Goal: Transaction & Acquisition: Purchase product/service

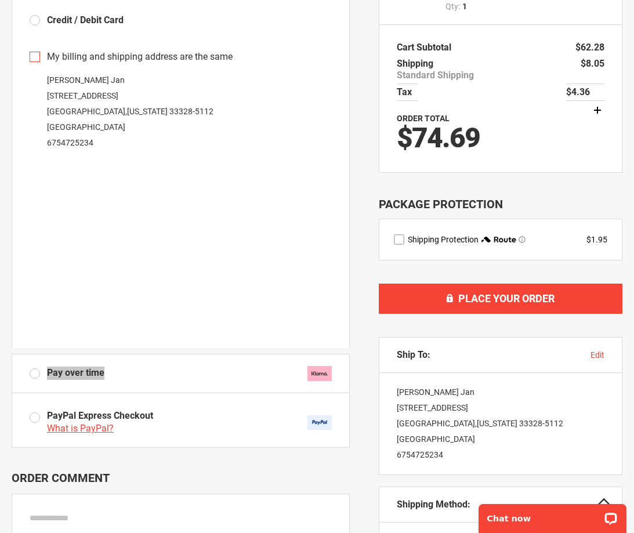
scroll to position [232, 0]
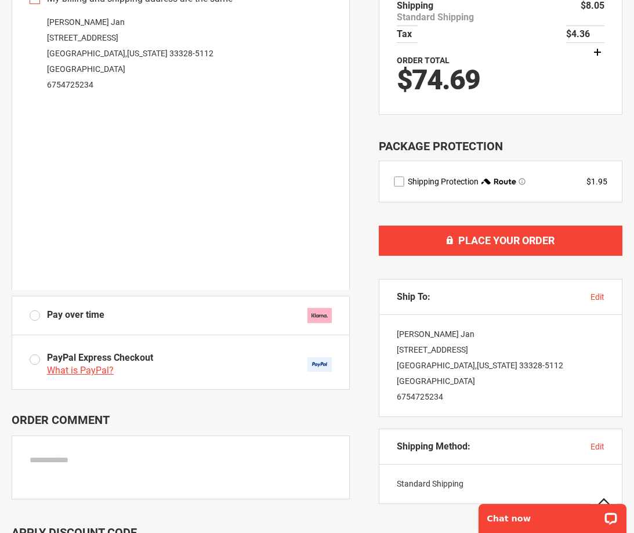
click at [232, 410] on fieldset "Payment Information Express Checkout Back to shopping cart Payment Method Credi…" at bounding box center [181, 249] width 338 height 810
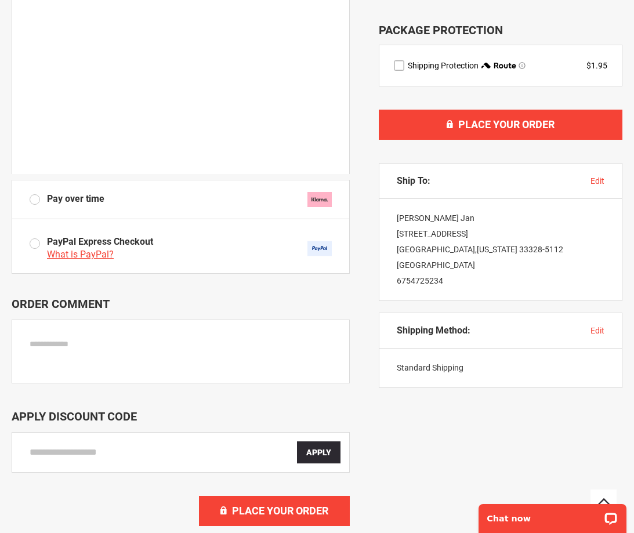
scroll to position [580, 0]
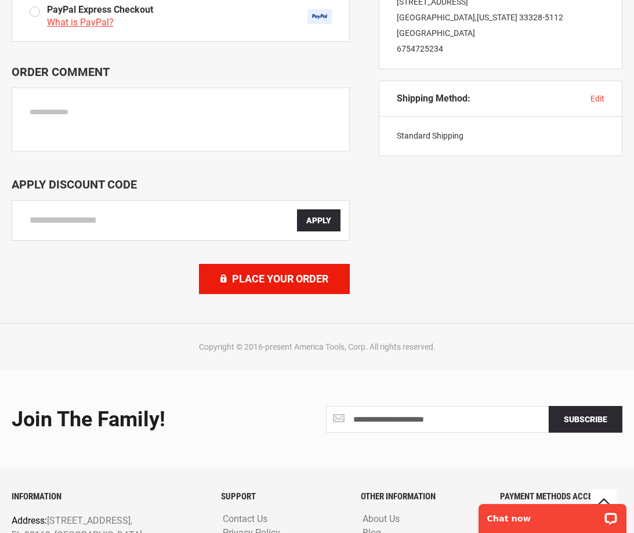
click at [291, 288] on button "Place Your Order" at bounding box center [274, 279] width 151 height 30
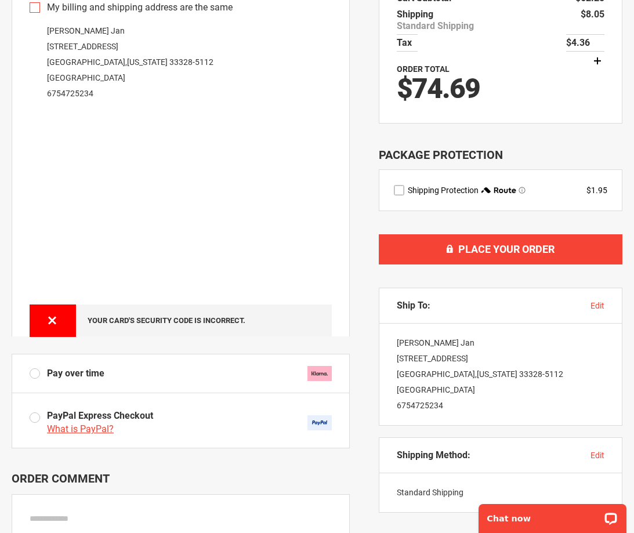
scroll to position [0, 0]
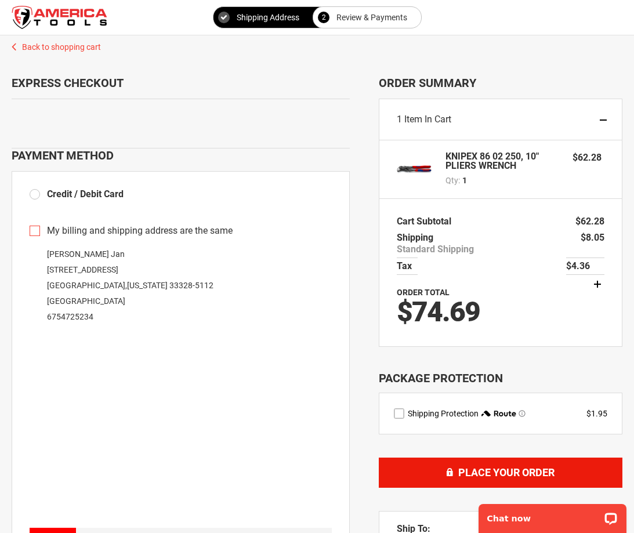
click at [470, 479] on span "Place Your Order" at bounding box center [506, 472] width 96 height 12
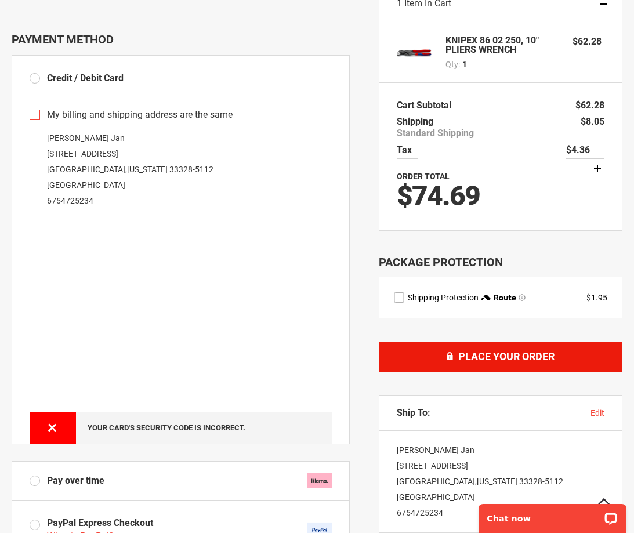
scroll to position [232, 0]
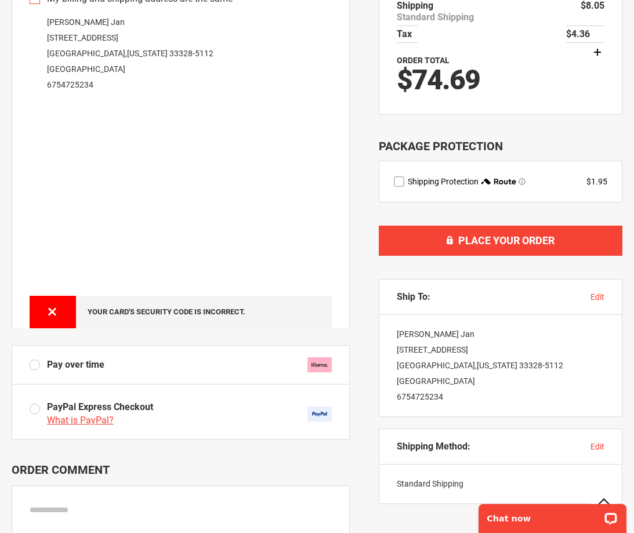
click at [235, 310] on div "Your card's security code is incorrect." at bounding box center [204, 311] width 233 height 9
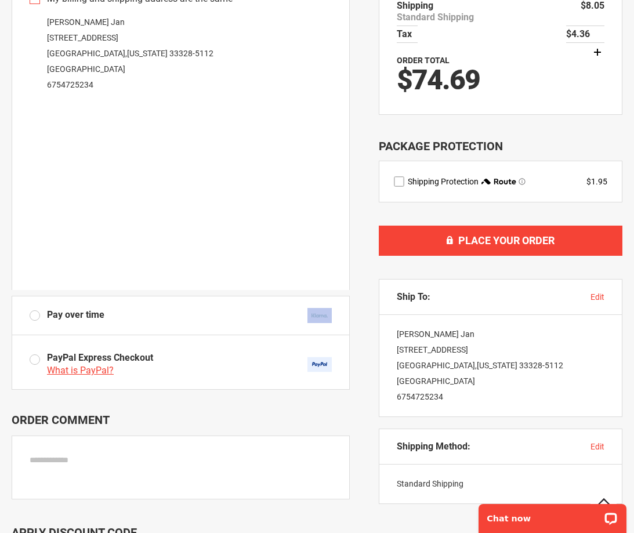
click at [235, 310] on label "Pay over time" at bounding box center [181, 315] width 302 height 15
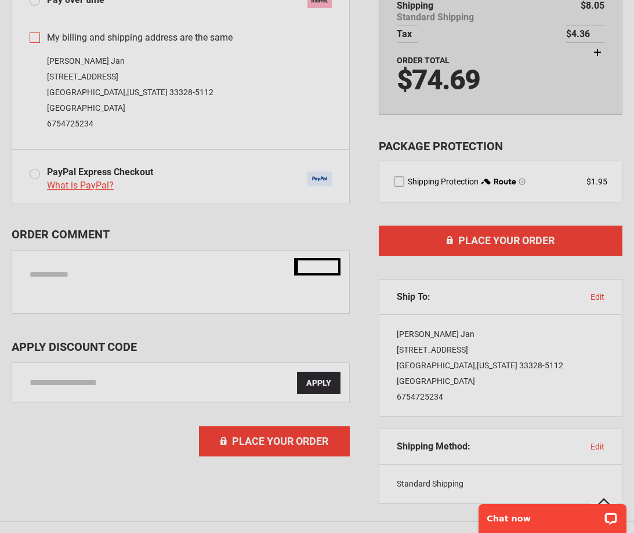
click at [195, 245] on div "Please wait..." at bounding box center [317, 266] width 634 height 533
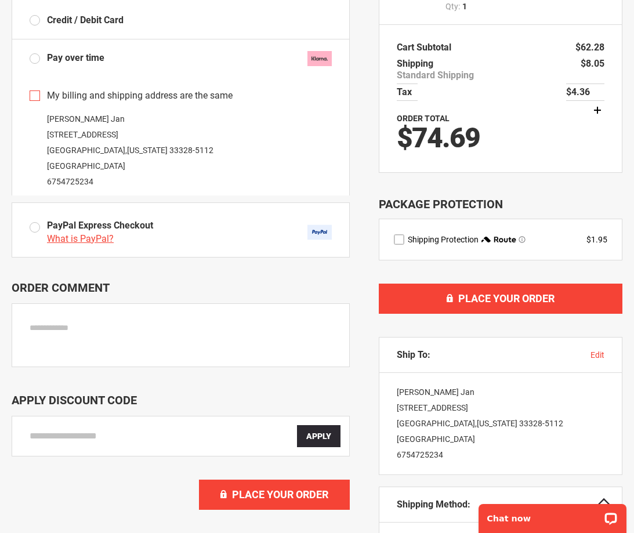
scroll to position [58, 0]
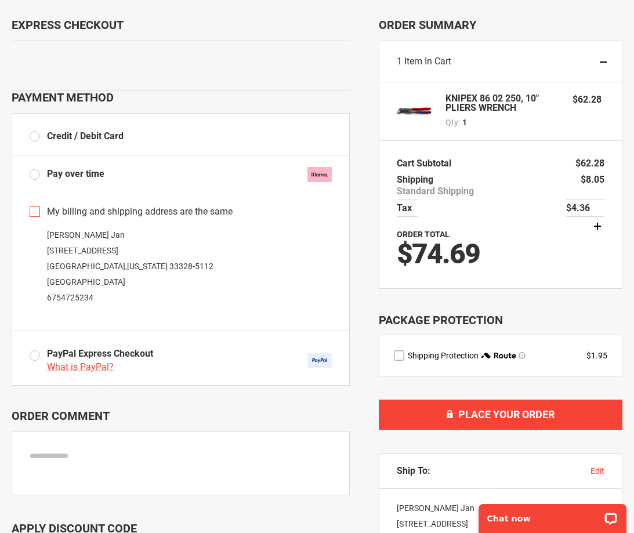
click at [35, 135] on label "Credit / Debit Card" at bounding box center [77, 136] width 94 height 13
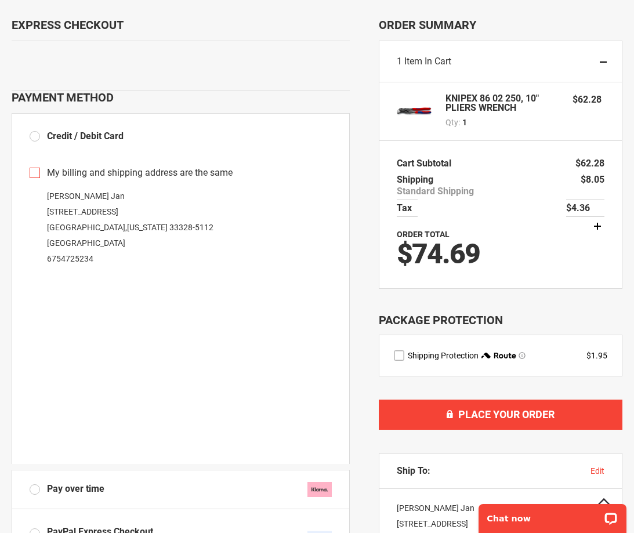
scroll to position [116, 0]
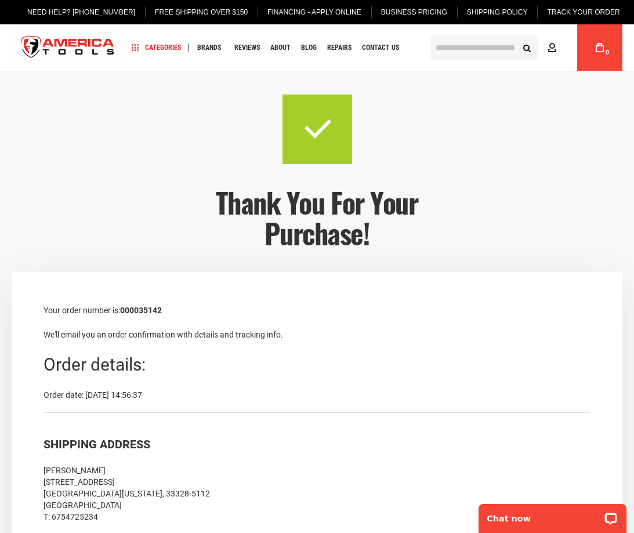
click at [150, 315] on p "Your order number is: 000035142" at bounding box center [317, 310] width 547 height 13
click at [151, 314] on strong "000035142" at bounding box center [141, 310] width 42 height 9
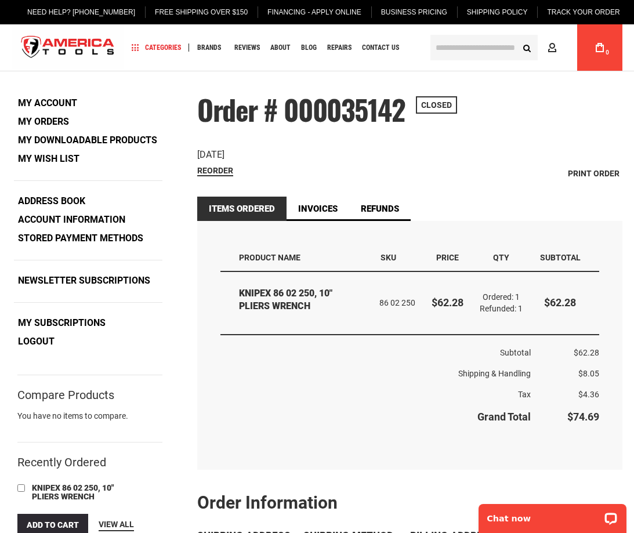
click at [366, 113] on span "Order # 000035142" at bounding box center [301, 109] width 208 height 41
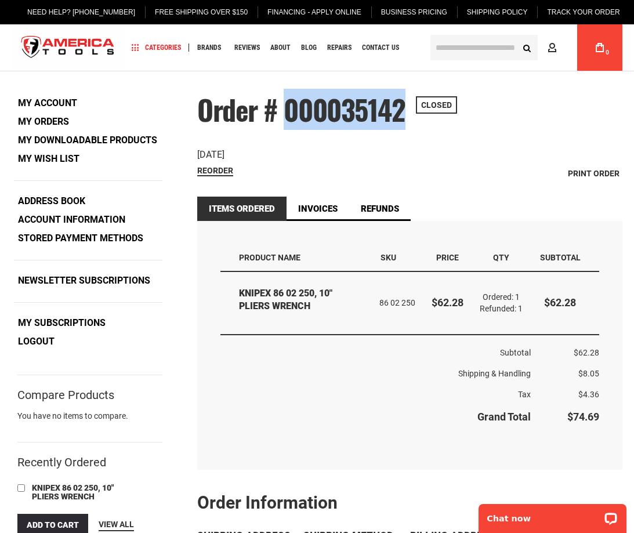
click at [364, 113] on span "Order # 000035142" at bounding box center [301, 109] width 208 height 41
copy span "000035142"
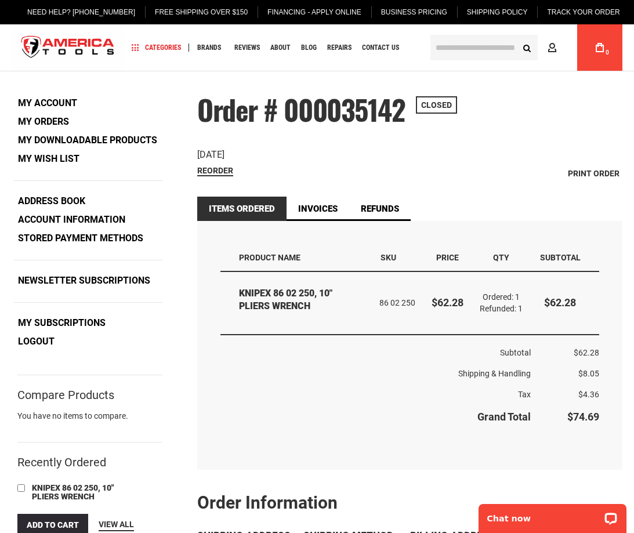
click at [467, 161] on div "Order Date: September 15, 2025" at bounding box center [409, 155] width 425 height 13
click at [318, 202] on link "Invoices" at bounding box center [318, 209] width 63 height 24
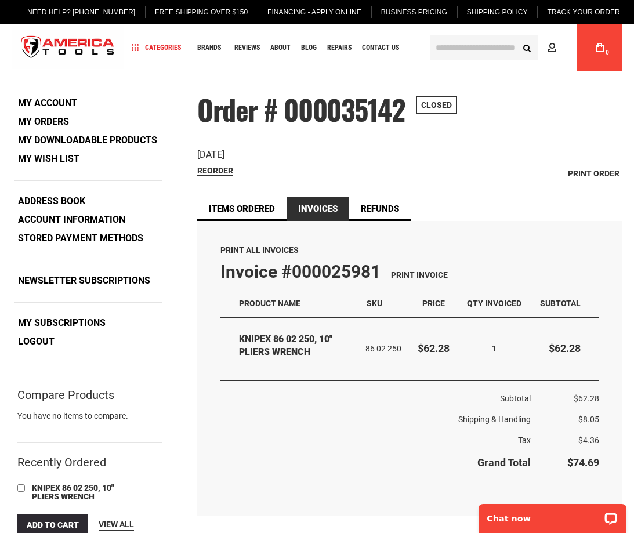
click at [435, 99] on span "Closed" at bounding box center [436, 104] width 41 height 17
click at [435, 103] on span "Closed" at bounding box center [436, 104] width 41 height 17
copy span "Closed"
click at [389, 146] on div "Order # 000035142 Closed Order Date: September 15, 2025 Reorder Print Order" at bounding box center [409, 139] width 425 height 88
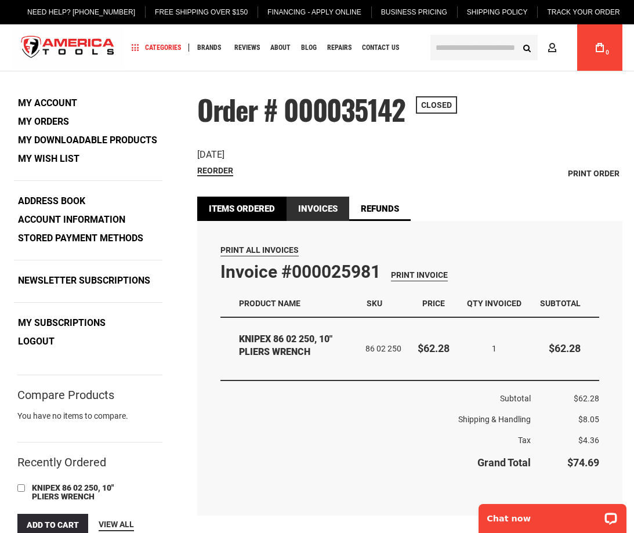
click at [249, 206] on link "Items Ordered" at bounding box center [241, 209] width 89 height 24
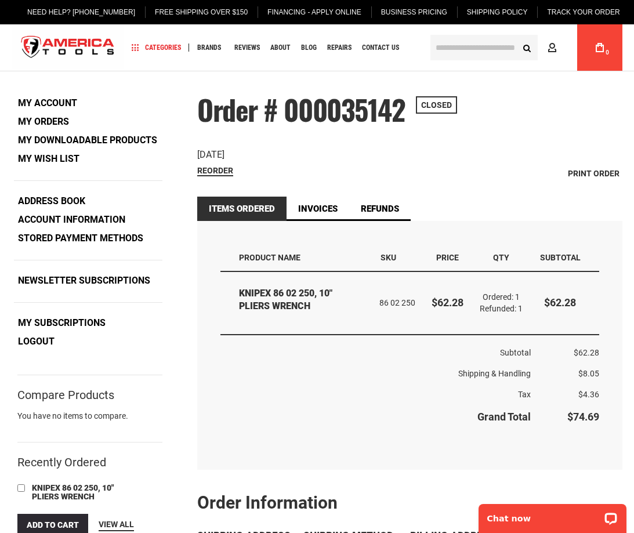
click at [56, 121] on strong "My Orders" at bounding box center [43, 121] width 51 height 11
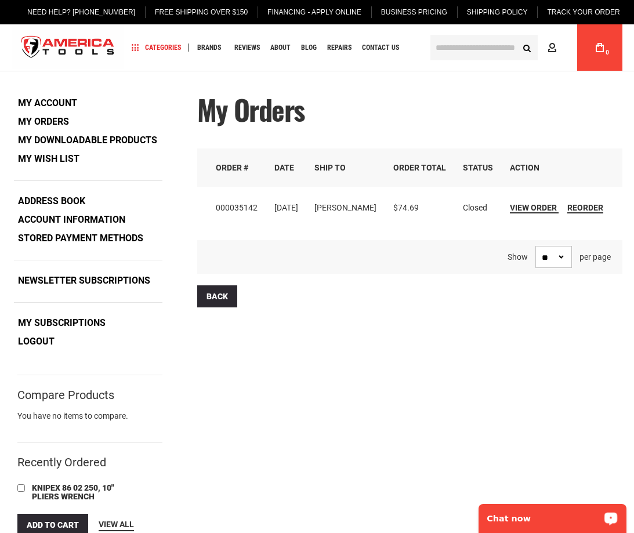
click at [557, 516] on p "Chat now" at bounding box center [544, 518] width 115 height 9
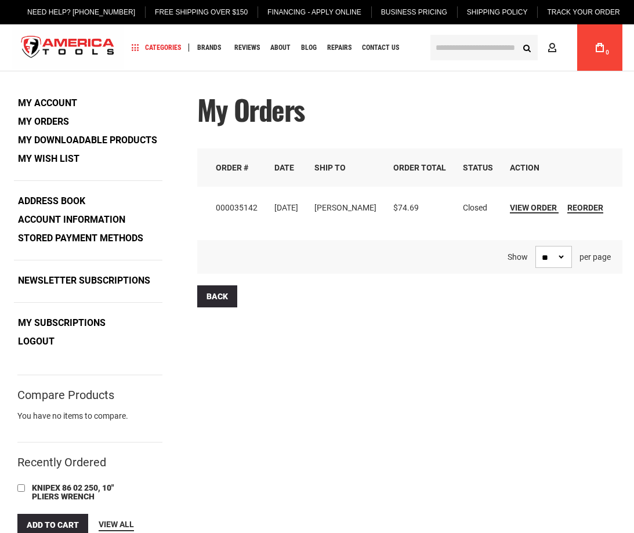
click at [344, 206] on td "[PERSON_NAME]" at bounding box center [345, 208] width 79 height 42
drag, startPoint x: 344, startPoint y: 206, endPoint x: 353, endPoint y: 206, distance: 9.3
click at [353, 206] on td "[PERSON_NAME]" at bounding box center [345, 208] width 79 height 42
copy td "[PERSON_NAME]"
click at [249, 207] on td "000035142" at bounding box center [231, 208] width 69 height 42
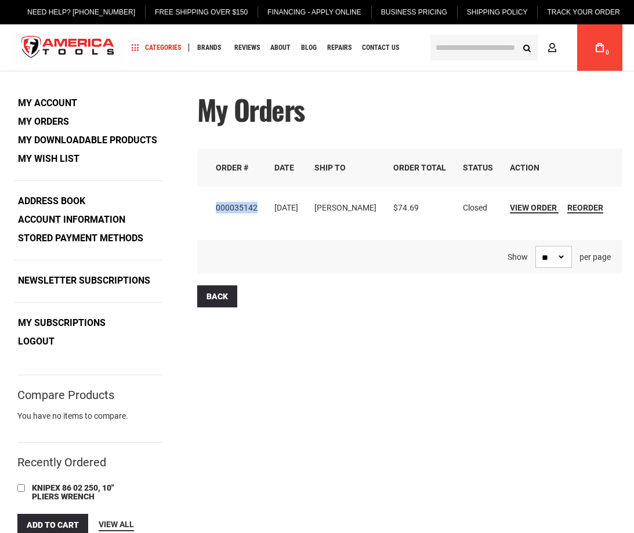
copy td "000035142"
click at [249, 207] on td "000035142" at bounding box center [231, 208] width 69 height 42
click at [245, 204] on td "000035142" at bounding box center [231, 208] width 69 height 42
click at [242, 205] on td "000035142" at bounding box center [231, 208] width 69 height 42
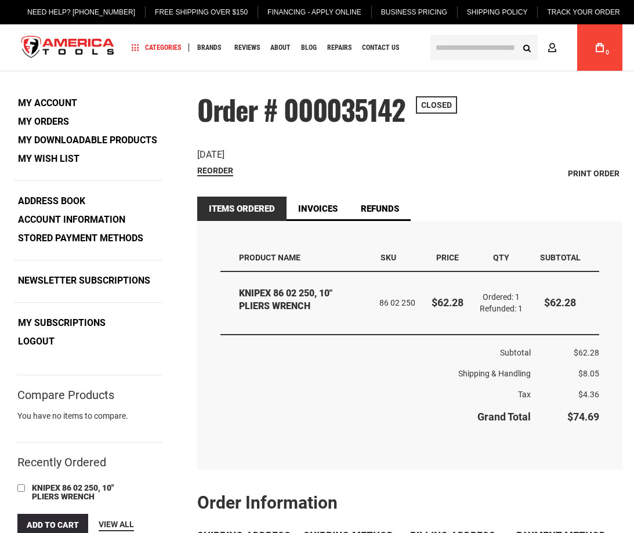
scroll to position [232, 0]
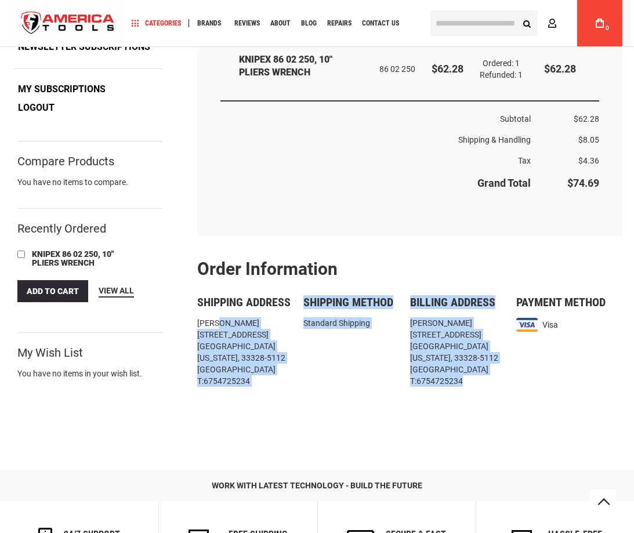
drag, startPoint x: 221, startPoint y: 329, endPoint x: 468, endPoint y: 381, distance: 251.9
click at [468, 381] on div "Shipping Address [PERSON_NAME] [STREET_ADDRESS] [GEOGRAPHIC_DATA][US_STATE], 33…" at bounding box center [409, 350] width 425 height 108
click at [430, 365] on address "[PERSON_NAME] [STREET_ADDRESS] [GEOGRAPHIC_DATA][US_STATE], 33328-5112 [GEOGRAP…" at bounding box center [463, 352] width 106 height 70
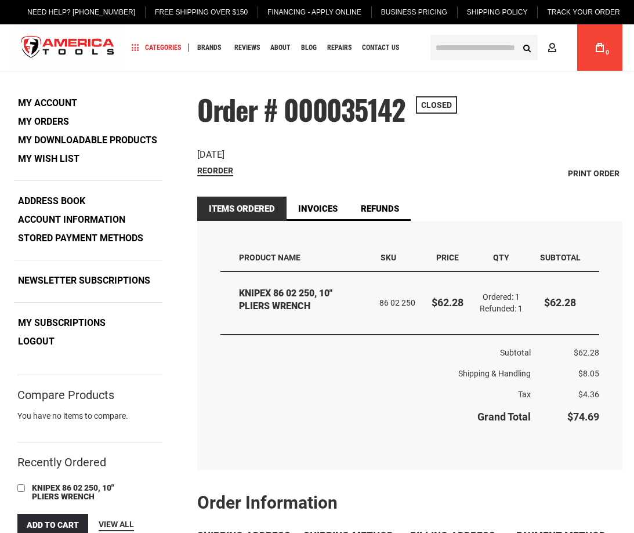
scroll to position [0, 0]
